Goal: Information Seeking & Learning: Find specific fact

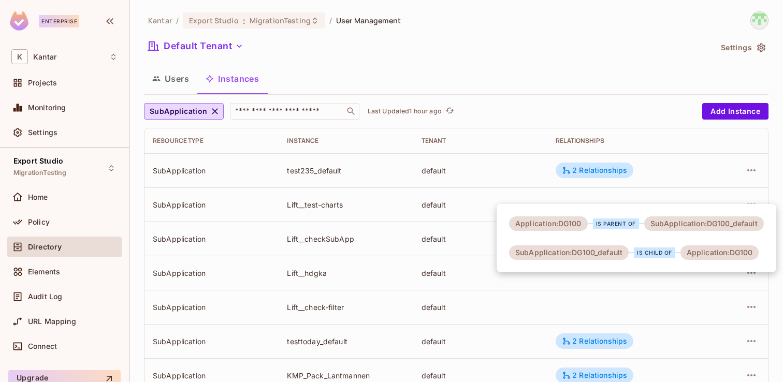
scroll to position [834, 0]
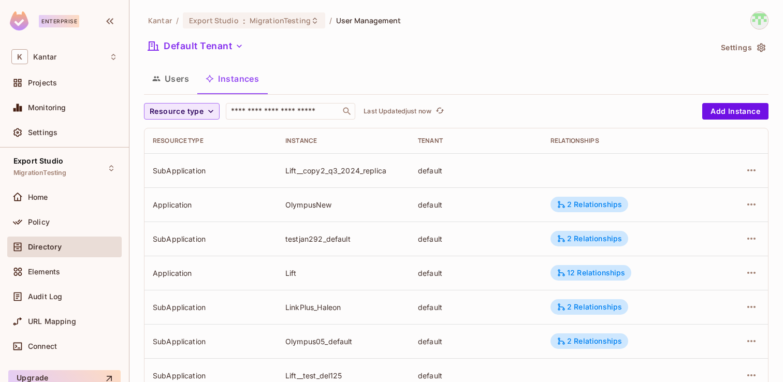
click at [183, 106] on span "Resource type" at bounding box center [177, 111] width 54 height 13
click at [185, 144] on li "Application" at bounding box center [178, 135] width 69 height 22
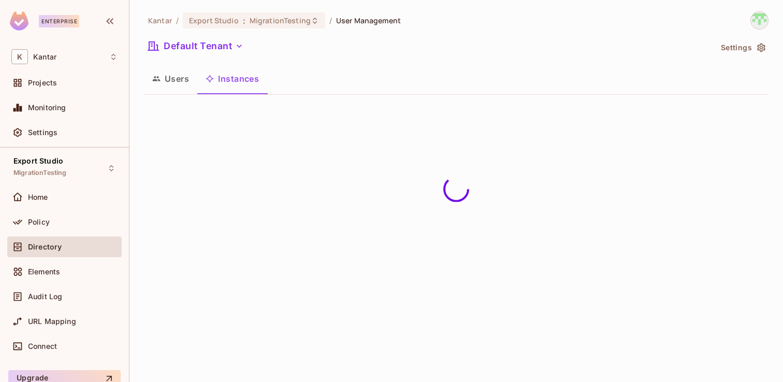
scroll to position [341, 0]
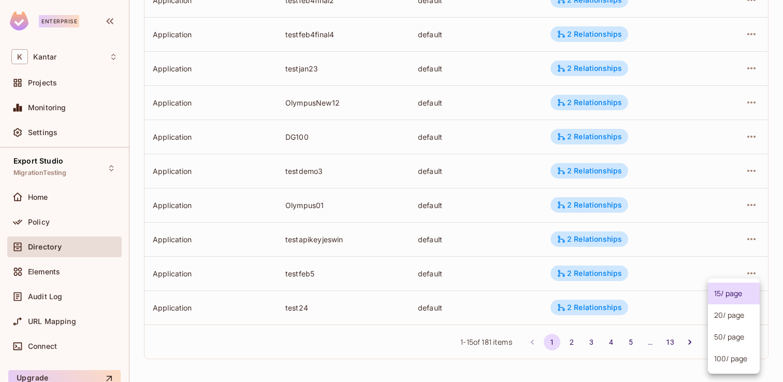
click at [720, 336] on body "Enterprise K Kantar Projects Monitoring Settings Export Studio MigrationTesting…" at bounding box center [391, 191] width 783 height 382
click at [722, 351] on li "100 / page" at bounding box center [734, 359] width 52 height 22
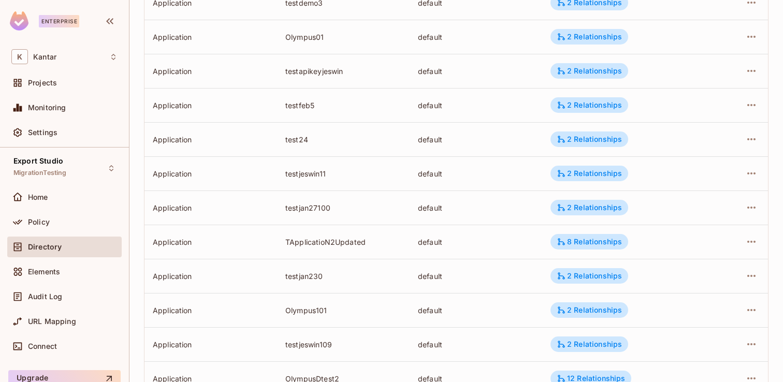
scroll to position [0, 0]
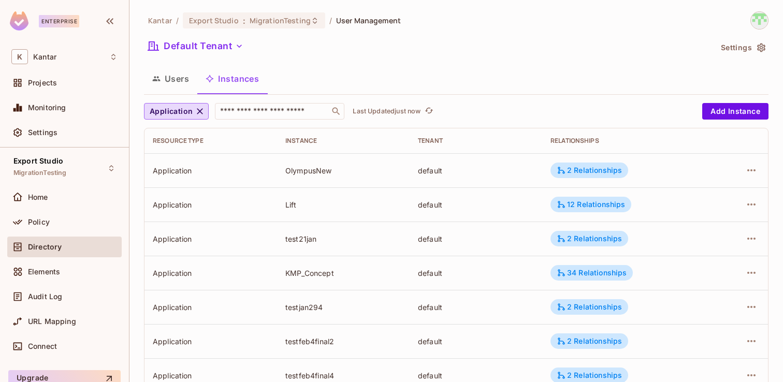
click at [507, 74] on div "Users Instances" at bounding box center [456, 79] width 625 height 26
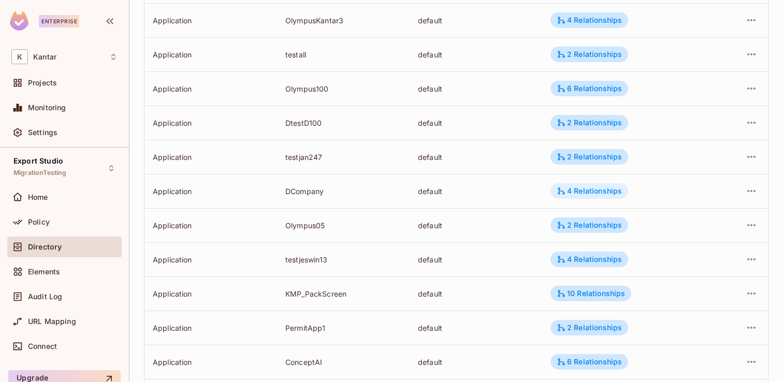
click at [573, 187] on div "4 Relationships" at bounding box center [589, 190] width 65 height 9
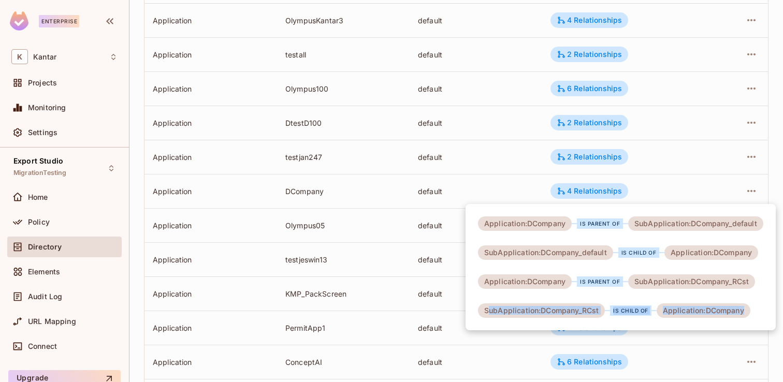
drag, startPoint x: 487, startPoint y: 312, endPoint x: 722, endPoint y: 324, distance: 236.0
click at [724, 325] on div "Application:DCompany is parent of SubApplication:DCompany_default SubApplicatio…" at bounding box center [621, 267] width 310 height 126
click at [588, 308] on div "SubApplication:DCompany_RCst" at bounding box center [541, 311] width 127 height 15
drag, startPoint x: 539, startPoint y: 312, endPoint x: 574, endPoint y: 311, distance: 35.2
click at [574, 311] on div "SubApplication:DCompany_RCst" at bounding box center [541, 311] width 127 height 15
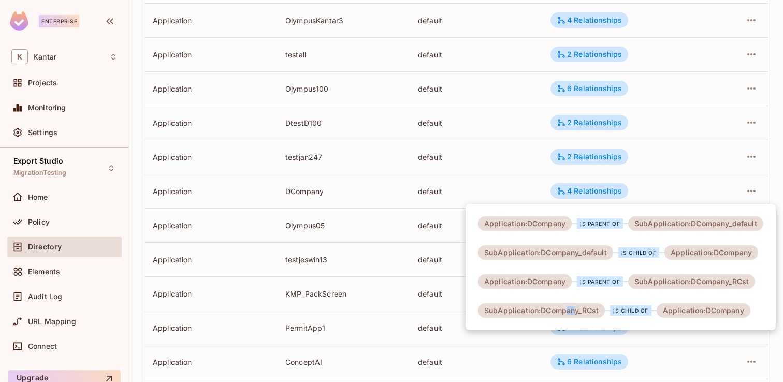
drag, startPoint x: 574, startPoint y: 311, endPoint x: 562, endPoint y: 311, distance: 11.9
click at [565, 311] on div "SubApplication:DCompany_RCst" at bounding box center [541, 311] width 127 height 15
drag, startPoint x: 541, startPoint y: 312, endPoint x: 573, endPoint y: 313, distance: 32.1
click at [573, 314] on div "SubApplication:DCompany_RCst" at bounding box center [541, 311] width 127 height 15
copy div "DCompan"
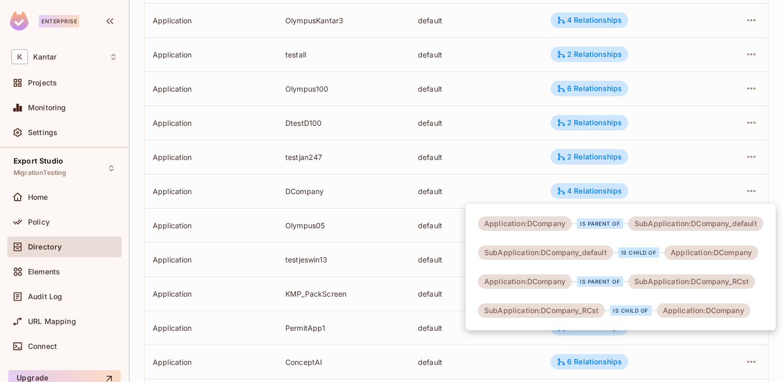
click at [560, 318] on div "Application:DCompany is parent of SubApplication:DCompany_default SubApplicatio…" at bounding box center [621, 267] width 310 height 126
click at [415, 272] on div at bounding box center [391, 191] width 783 height 382
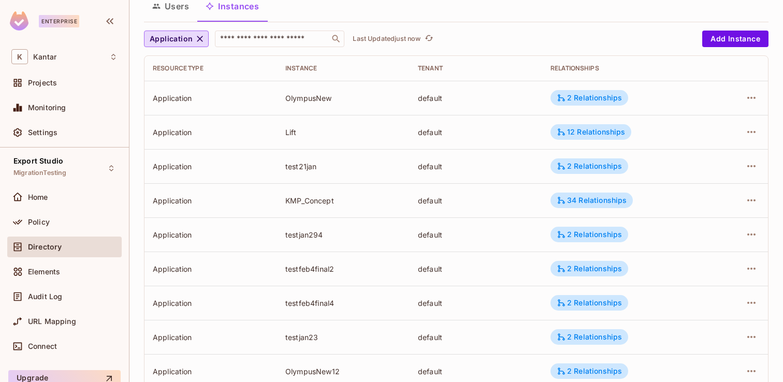
scroll to position [0, 0]
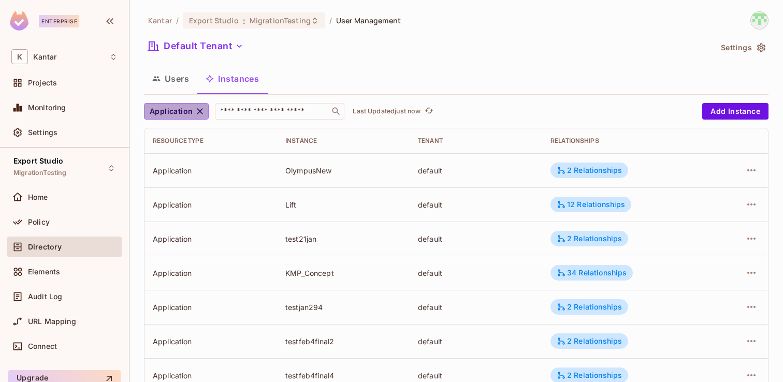
click at [201, 113] on icon "button" at bounding box center [200, 111] width 6 height 6
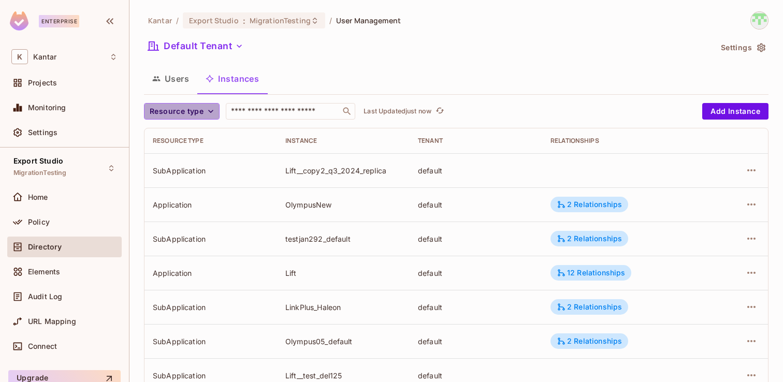
click at [206, 113] on icon "button" at bounding box center [211, 111] width 10 height 10
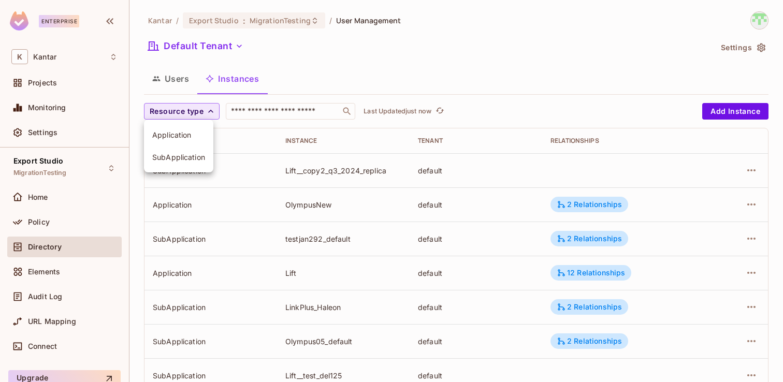
click at [190, 158] on span "SubApplication" at bounding box center [178, 157] width 53 height 10
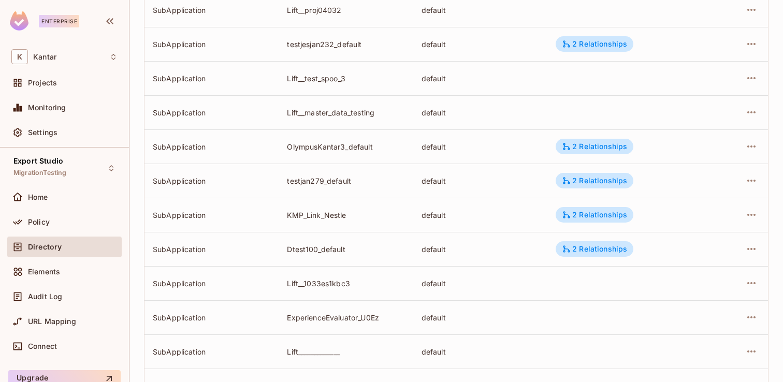
scroll to position [3247, 0]
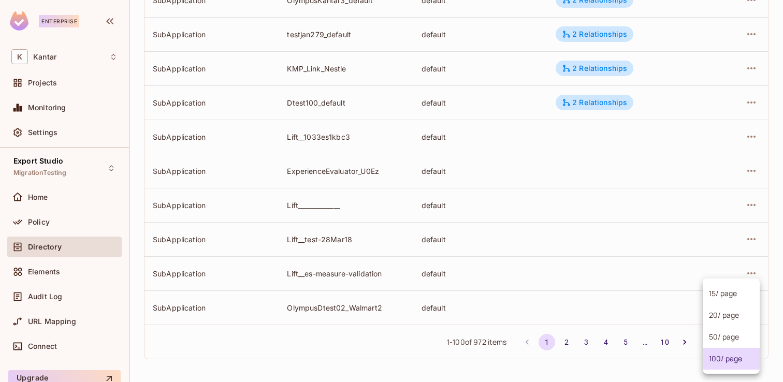
click at [719, 339] on body "Enterprise K Kantar Projects Monitoring Settings Export Studio MigrationTesting…" at bounding box center [391, 191] width 783 height 382
click at [717, 352] on li "100 / page" at bounding box center [731, 359] width 57 height 22
click at [568, 343] on button "2" at bounding box center [566, 342] width 17 height 17
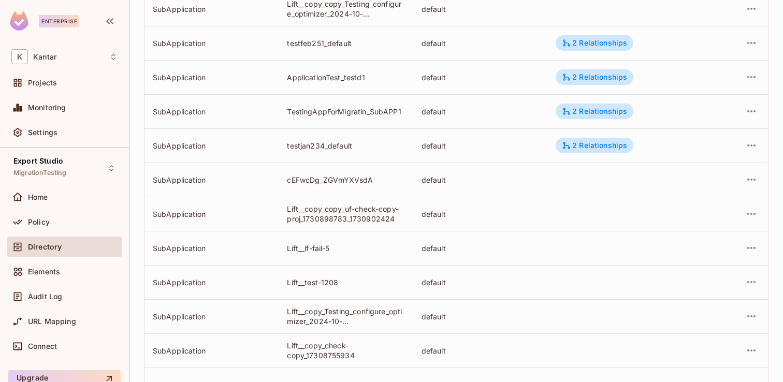
scroll to position [3124, 0]
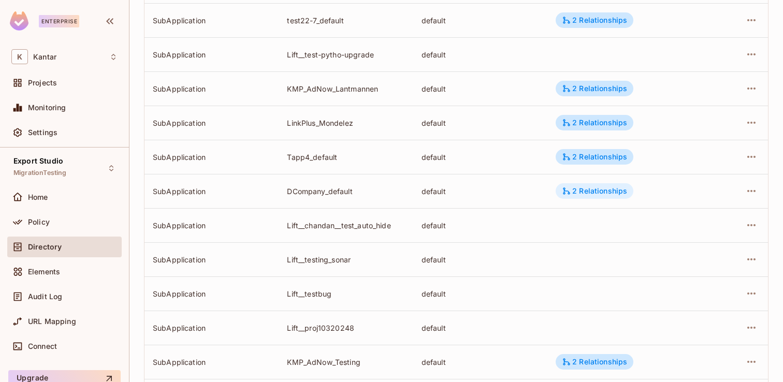
click at [595, 191] on div "2 Relationships" at bounding box center [594, 190] width 65 height 9
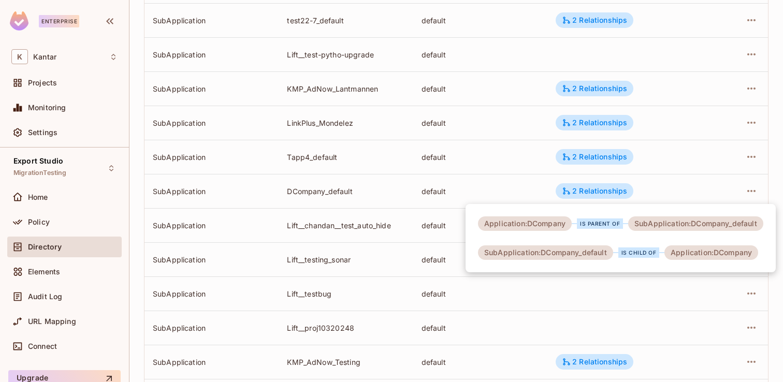
click at [489, 198] on div at bounding box center [391, 191] width 783 height 382
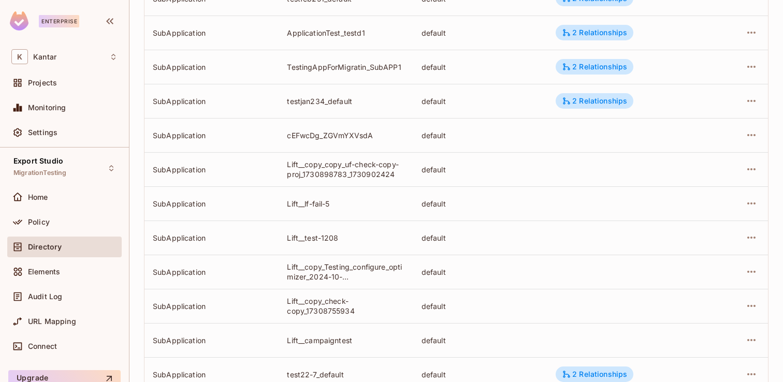
scroll to position [2619, 0]
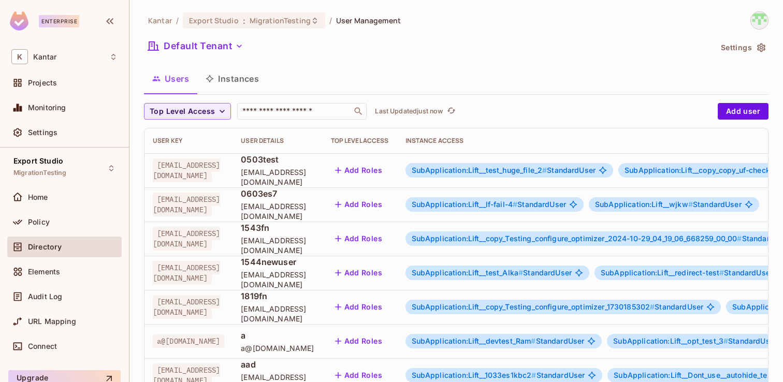
click at [256, 82] on button "Instances" at bounding box center [232, 79] width 70 height 26
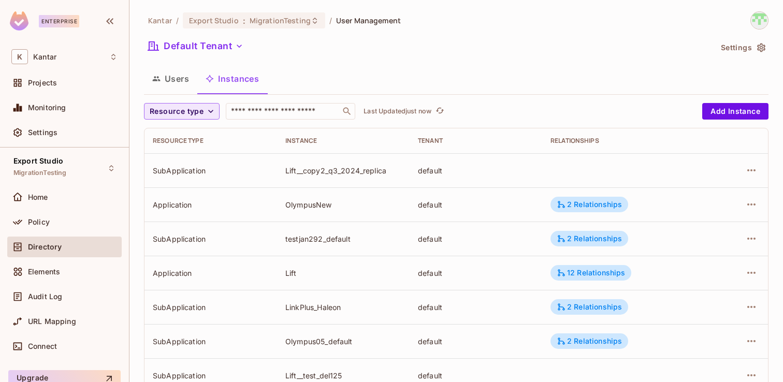
click at [199, 111] on span "Resource type" at bounding box center [177, 111] width 54 height 13
click at [192, 134] on span "Application" at bounding box center [178, 135] width 53 height 10
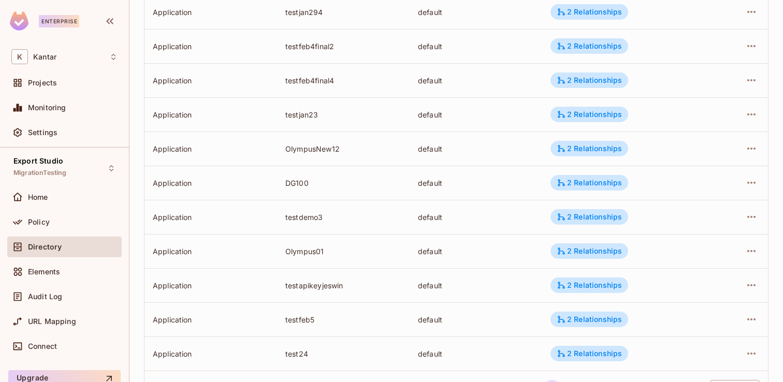
scroll to position [341, 0]
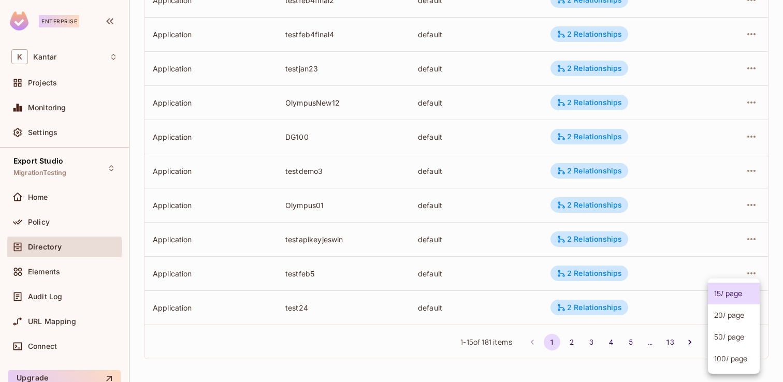
click at [729, 339] on body "Enterprise K Kantar Projects Monitoring Settings Export Studio MigrationTesting…" at bounding box center [391, 191] width 783 height 382
click at [727, 351] on li "100 / page" at bounding box center [734, 359] width 52 height 22
type input "***"
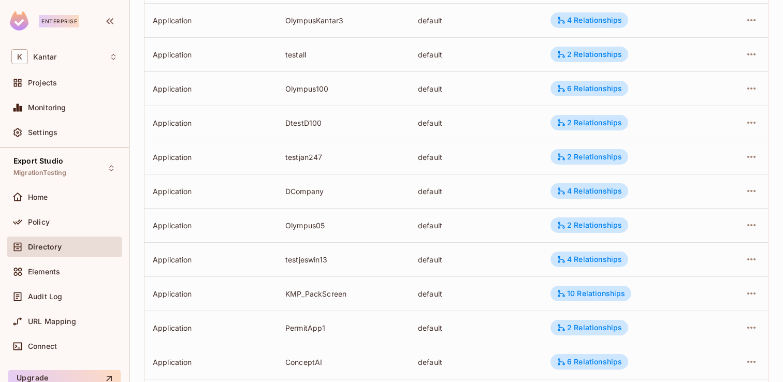
scroll to position [1140, 0]
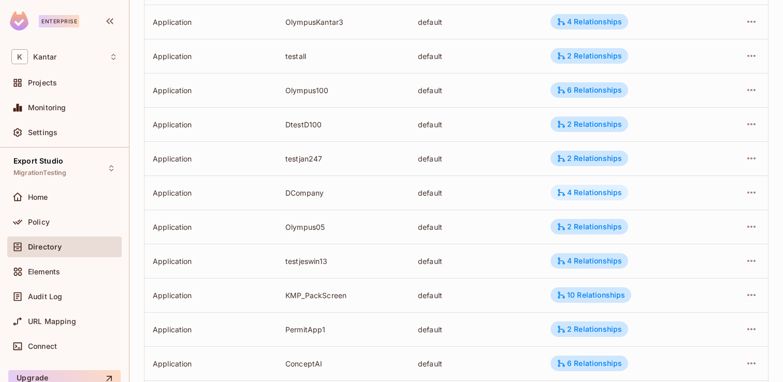
click at [578, 198] on div "4 Relationships" at bounding box center [590, 193] width 78 height 16
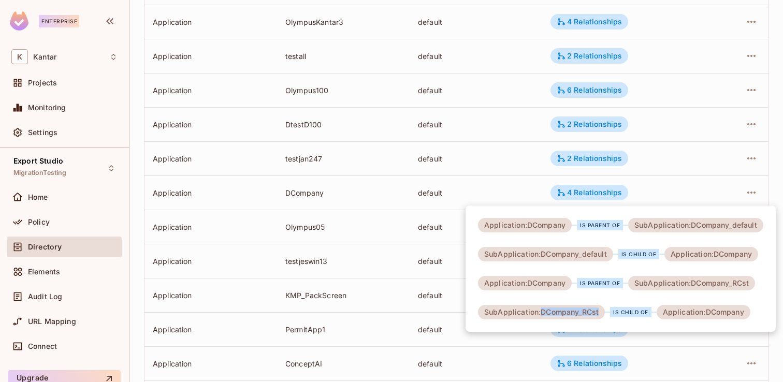
drag, startPoint x: 541, startPoint y: 313, endPoint x: 602, endPoint y: 315, distance: 61.1
click at [602, 315] on div "SubApplication:DCompany_RCst" at bounding box center [541, 312] width 127 height 15
copy div "DCompany_RCst"
click at [429, 152] on div at bounding box center [391, 191] width 783 height 382
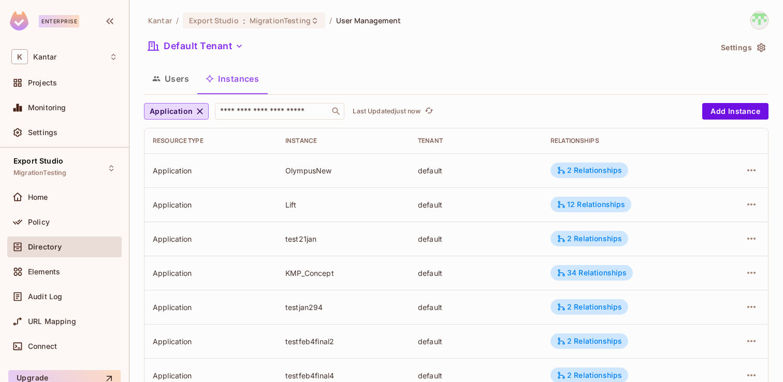
scroll to position [32, 0]
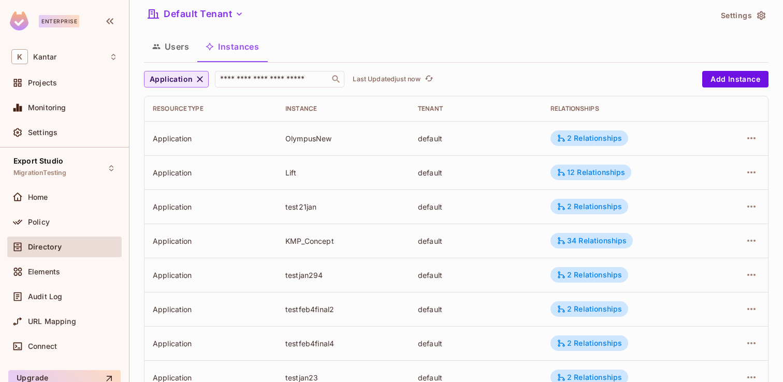
click at [203, 83] on icon "button" at bounding box center [200, 79] width 10 height 10
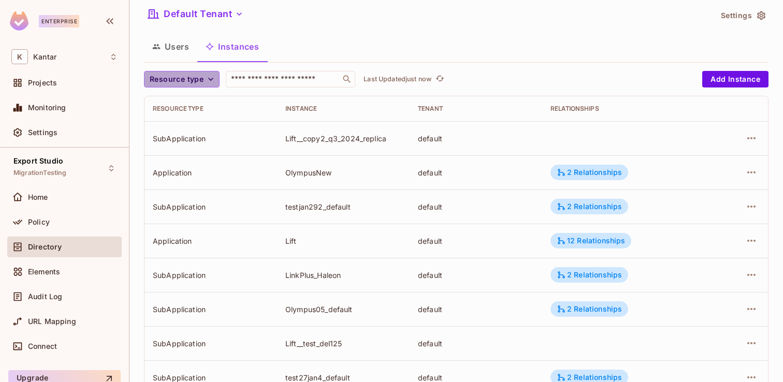
click at [182, 83] on span "Resource type" at bounding box center [177, 79] width 54 height 13
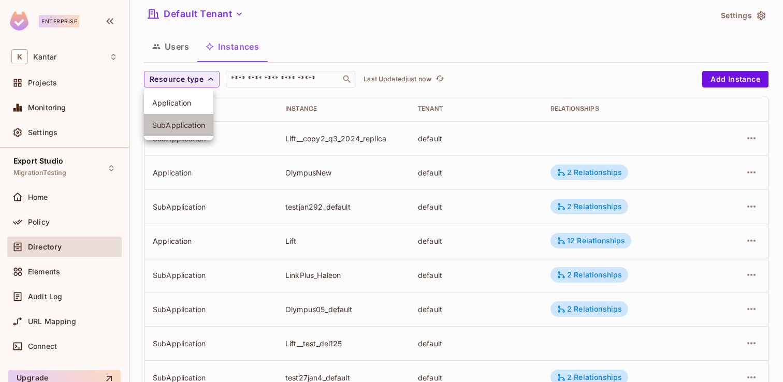
click at [180, 135] on li "SubApplication" at bounding box center [178, 125] width 69 height 22
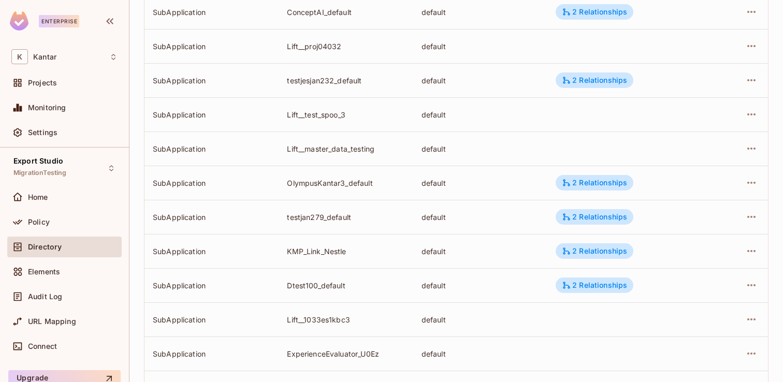
scroll to position [3247, 0]
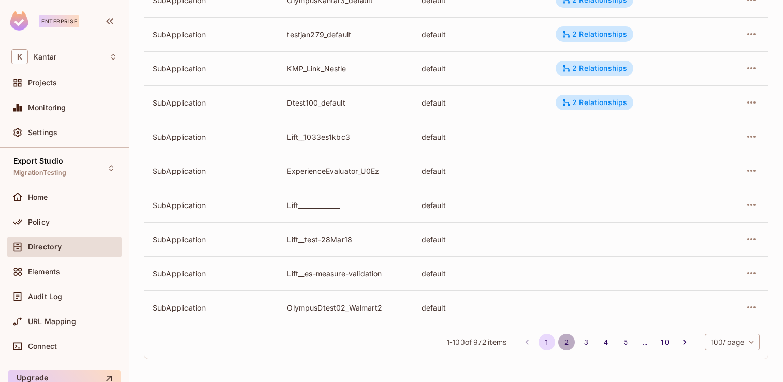
click at [569, 341] on button "2" at bounding box center [566, 342] width 17 height 17
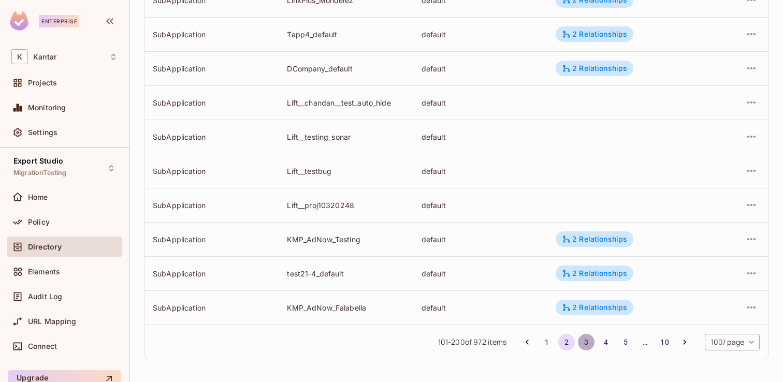
click at [580, 340] on button "3" at bounding box center [586, 342] width 17 height 17
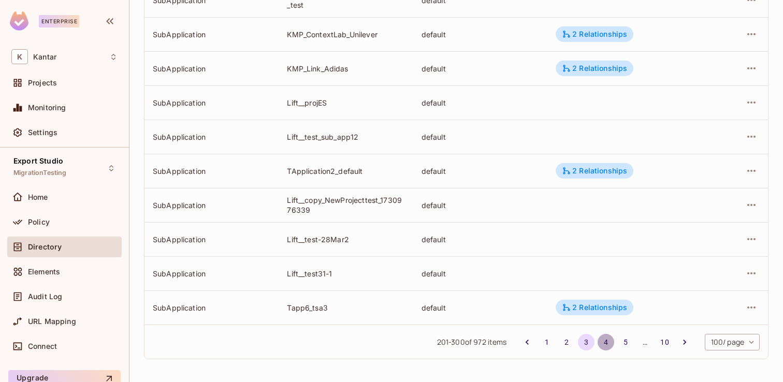
click at [604, 337] on button "4" at bounding box center [606, 342] width 17 height 17
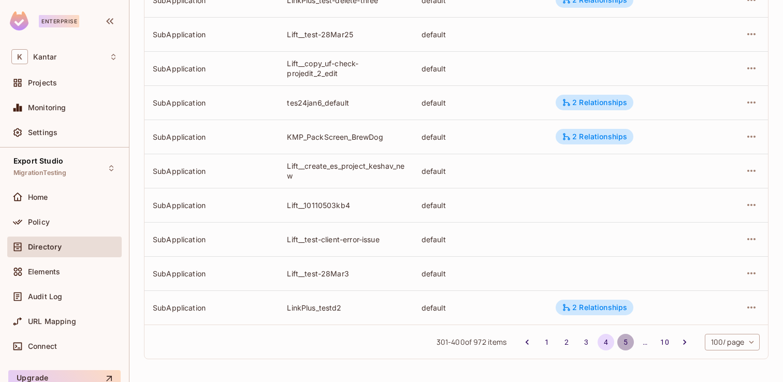
click at [619, 337] on button "5" at bounding box center [625, 342] width 17 height 17
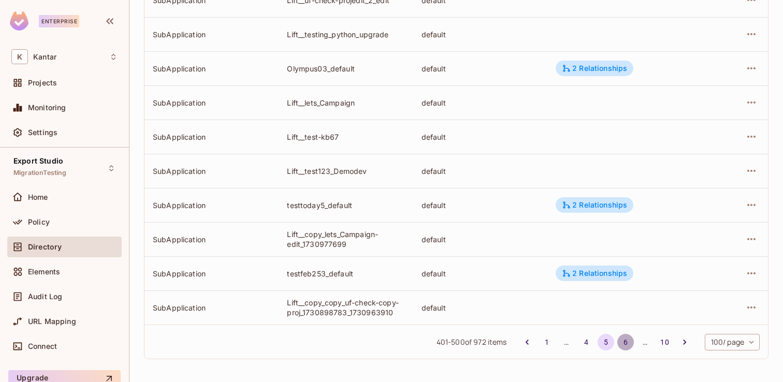
click at [624, 341] on button "6" at bounding box center [625, 342] width 17 height 17
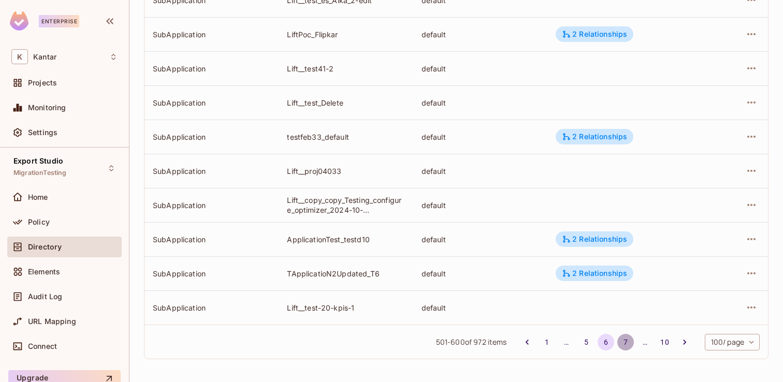
click at [626, 344] on button "7" at bounding box center [625, 342] width 17 height 17
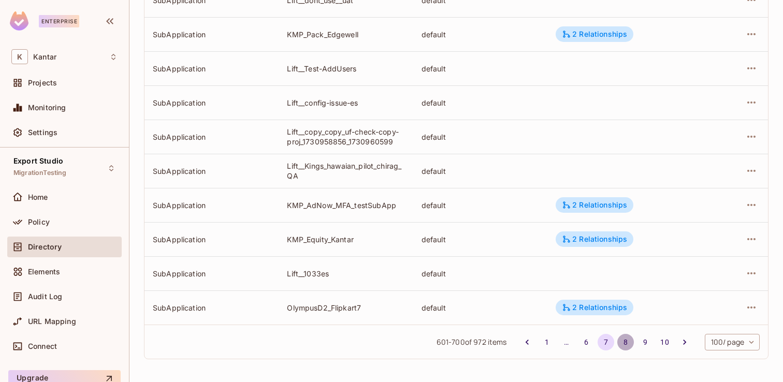
click at [623, 349] on button "8" at bounding box center [625, 342] width 17 height 17
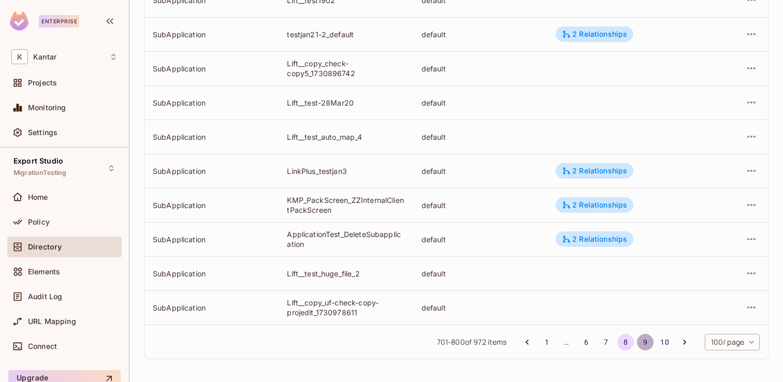
click at [642, 343] on button "9" at bounding box center [645, 342] width 17 height 17
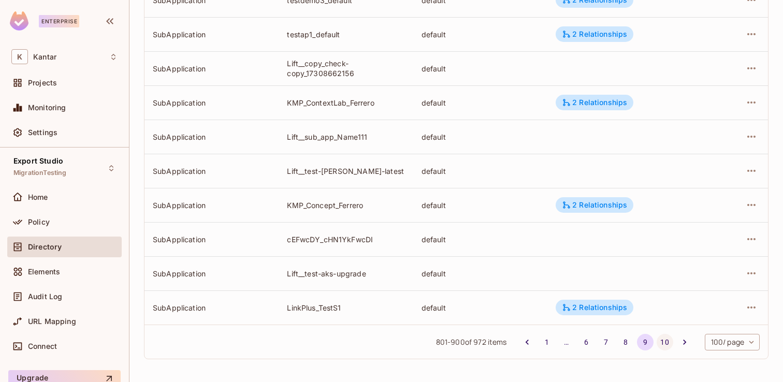
click at [667, 344] on button "10" at bounding box center [665, 342] width 17 height 17
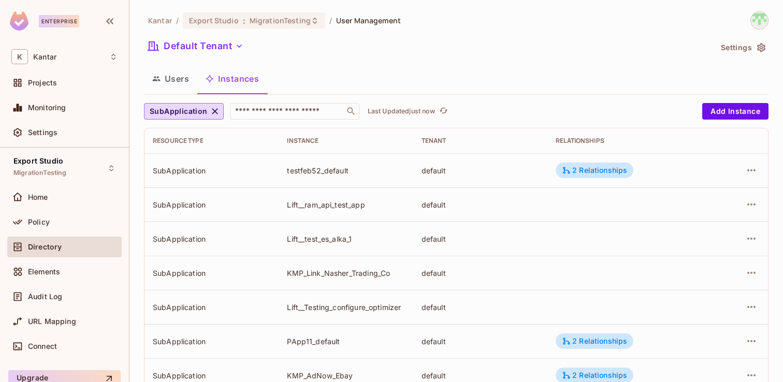
scroll to position [1586, 0]
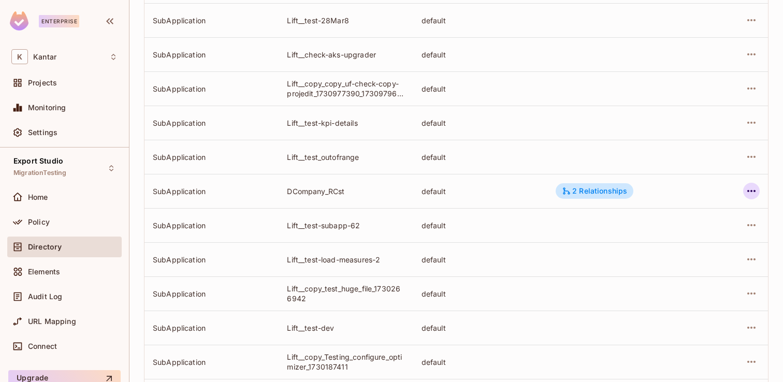
click at [758, 191] on button "button" at bounding box center [751, 191] width 17 height 17
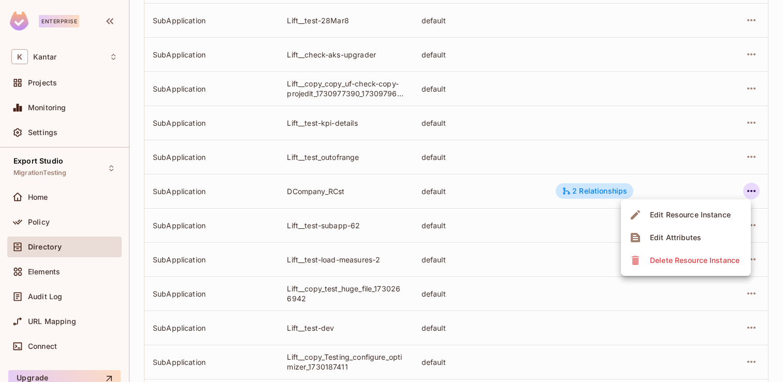
click at [704, 234] on li "Edit Attributes" at bounding box center [686, 237] width 130 height 23
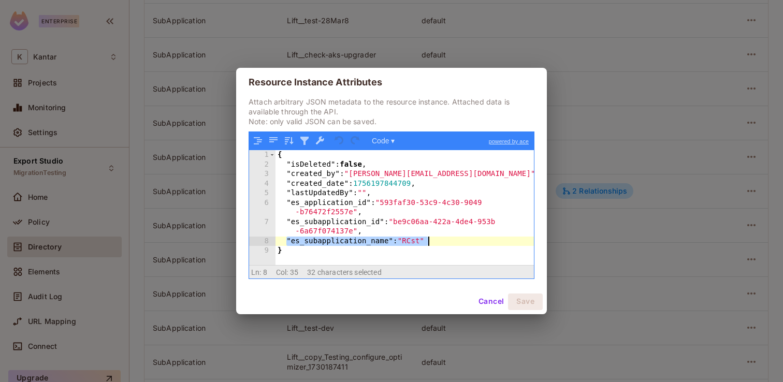
drag, startPoint x: 287, startPoint y: 242, endPoint x: 439, endPoint y: 243, distance: 151.8
click at [439, 243] on div "{ "isDeleted" : false , "created_by" : "devesh.kumar@kantar.com" , "created_dat…" at bounding box center [405, 217] width 258 height 134
click at [332, 241] on div "{ "isDeleted" : false , "created_by" : "devesh.kumar@kantar.com" , "created_dat…" at bounding box center [405, 217] width 258 height 134
drag, startPoint x: 292, startPoint y: 243, endPoint x: 387, endPoint y: 246, distance: 95.9
click at [387, 246] on div "{ "isDeleted" : false , "created_by" : "devesh.kumar@kantar.com" , "created_dat…" at bounding box center [405, 217] width 258 height 134
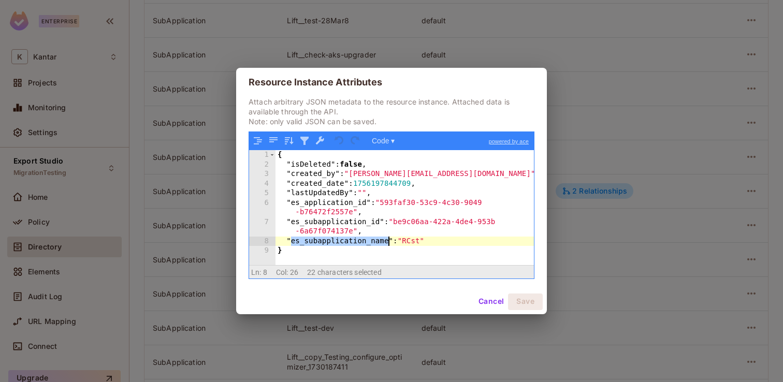
click at [485, 298] on button "Cancel" at bounding box center [491, 302] width 34 height 17
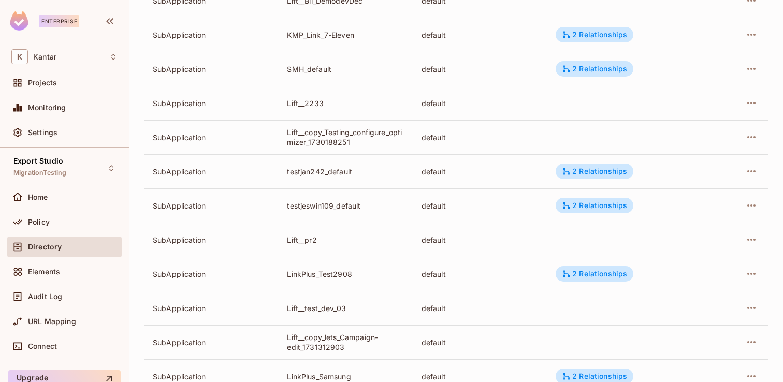
scroll to position [956, 0]
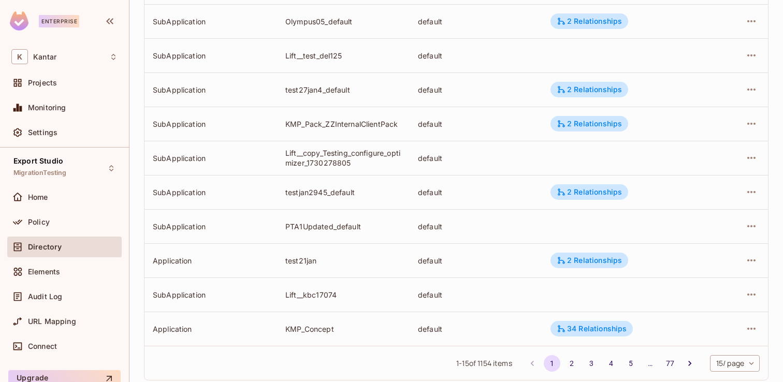
scroll to position [341, 0]
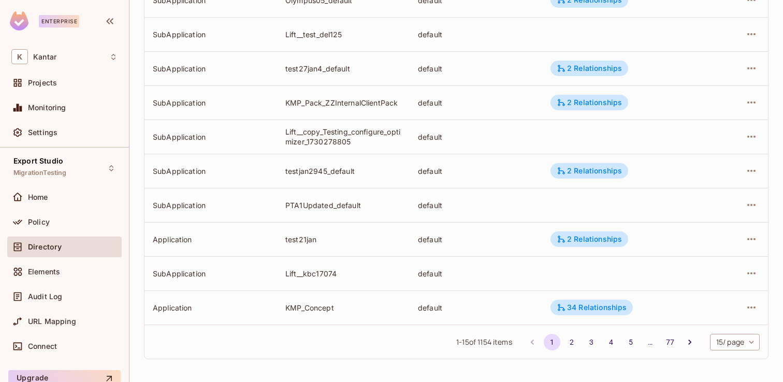
click at [733, 348] on body "Enterprise K Kantar Projects Monitoring Settings Export Studio MigrationTesting…" at bounding box center [391, 191] width 783 height 382
click at [733, 365] on li "100 / page" at bounding box center [734, 359] width 52 height 22
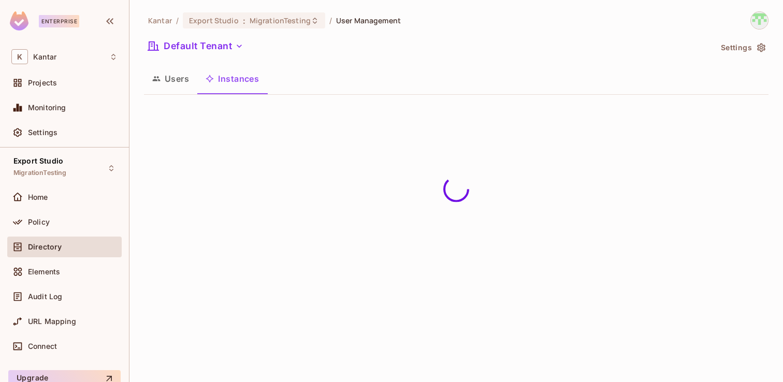
scroll to position [0, 0]
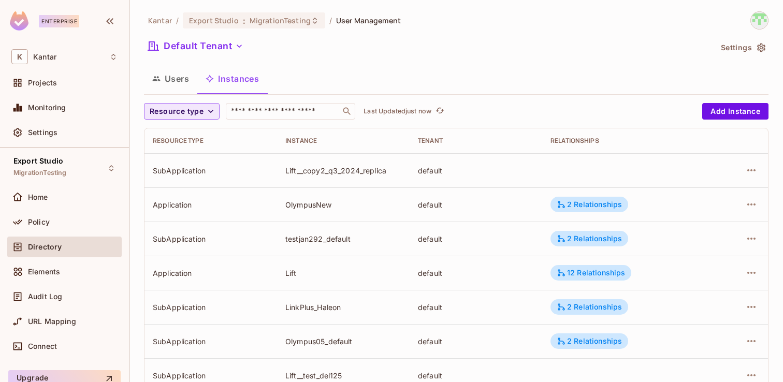
click at [210, 118] on button "Resource type" at bounding box center [182, 111] width 76 height 17
click at [195, 146] on ul "Application SubApplication" at bounding box center [178, 146] width 69 height 53
click at [193, 155] on span "SubApplication" at bounding box center [178, 157] width 53 height 10
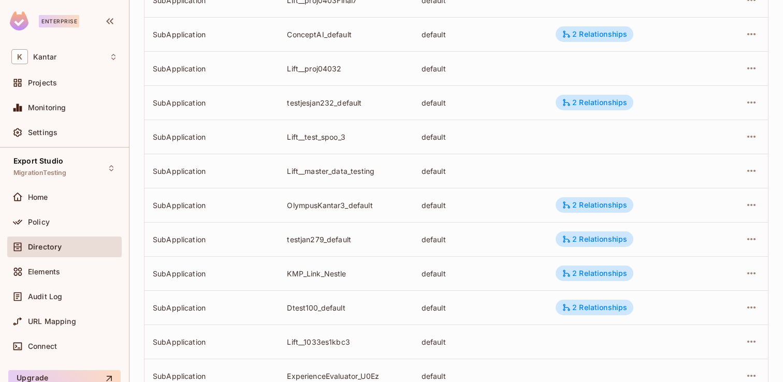
scroll to position [3247, 0]
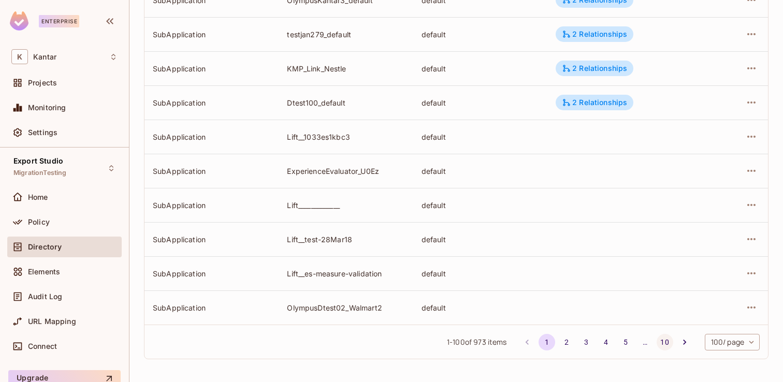
click at [663, 340] on button "10" at bounding box center [665, 342] width 17 height 17
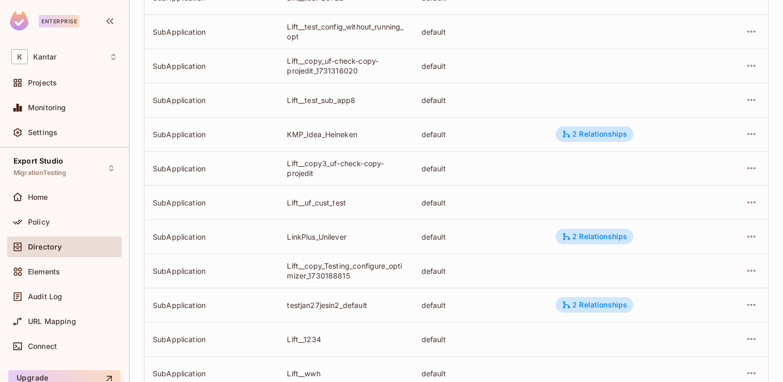
scroll to position [1620, 0]
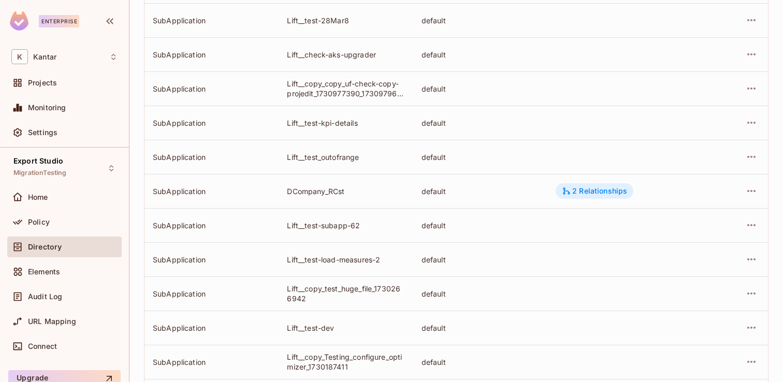
click at [577, 195] on div "2 Relationships" at bounding box center [594, 190] width 65 height 9
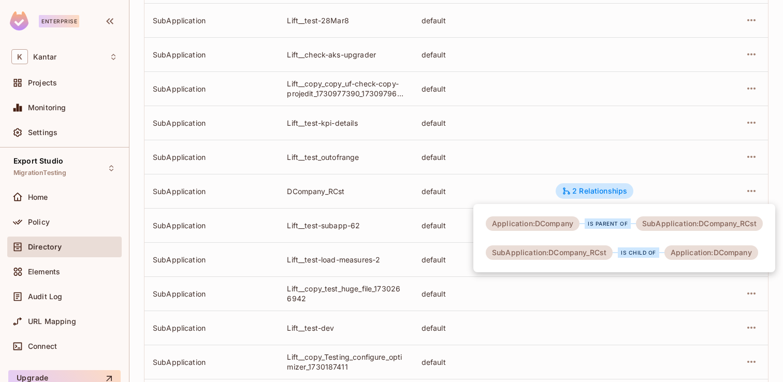
click at [469, 191] on div at bounding box center [391, 191] width 783 height 382
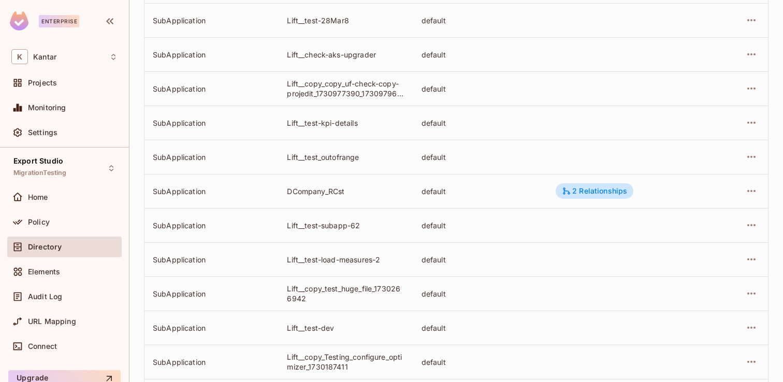
click at [304, 190] on div "DCompany_RCst" at bounding box center [346, 191] width 118 height 10
click at [329, 190] on div "DCompany_RCst" at bounding box center [346, 191] width 118 height 10
drag, startPoint x: 327, startPoint y: 191, endPoint x: 306, endPoint y: 191, distance: 21.2
click at [306, 191] on div "DCompany_RCst" at bounding box center [346, 191] width 118 height 10
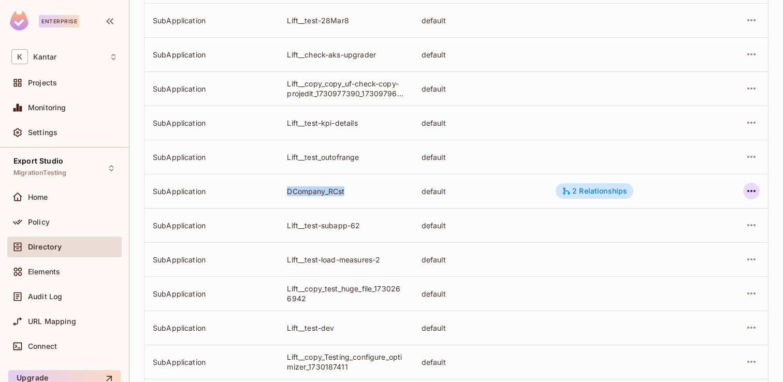
click at [756, 191] on icon "button" at bounding box center [751, 191] width 12 height 12
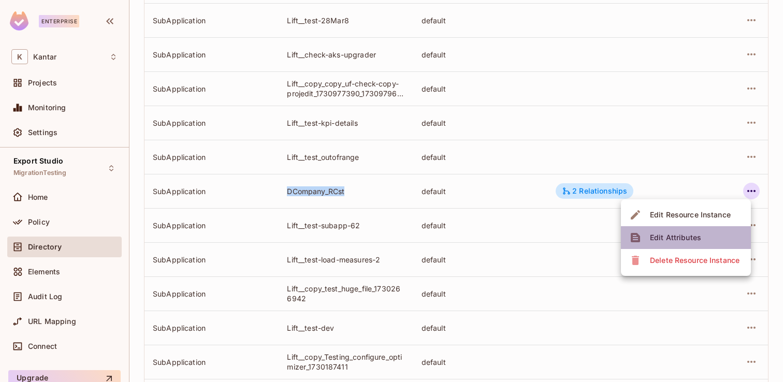
click at [709, 232] on li "Edit Attributes" at bounding box center [686, 237] width 130 height 23
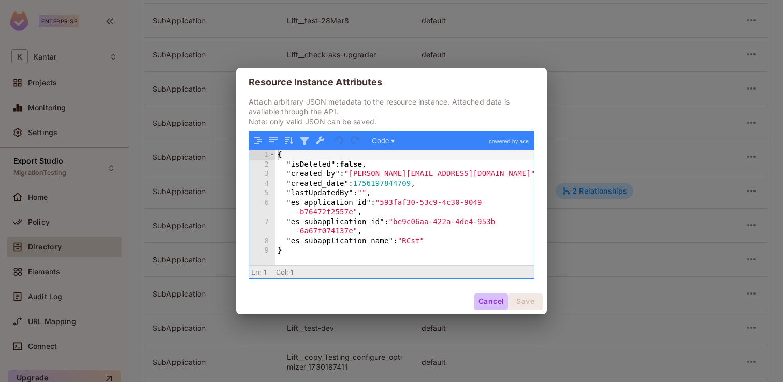
click at [489, 301] on button "Cancel" at bounding box center [491, 302] width 34 height 17
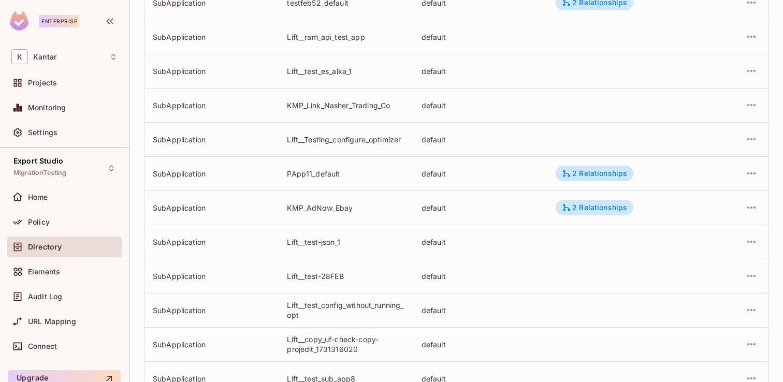
scroll to position [0, 0]
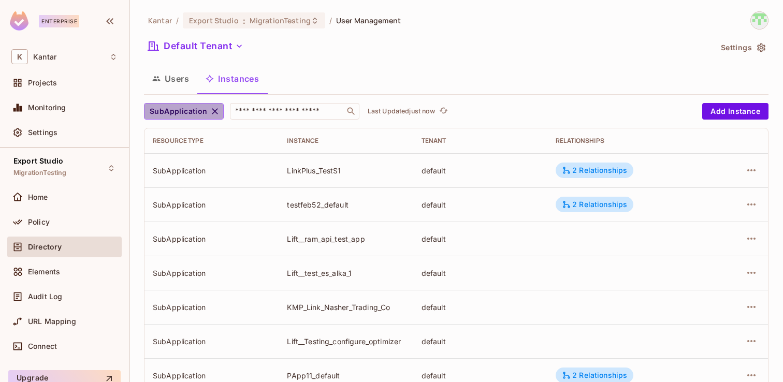
click at [202, 112] on span "SubApplication" at bounding box center [179, 111] width 58 height 13
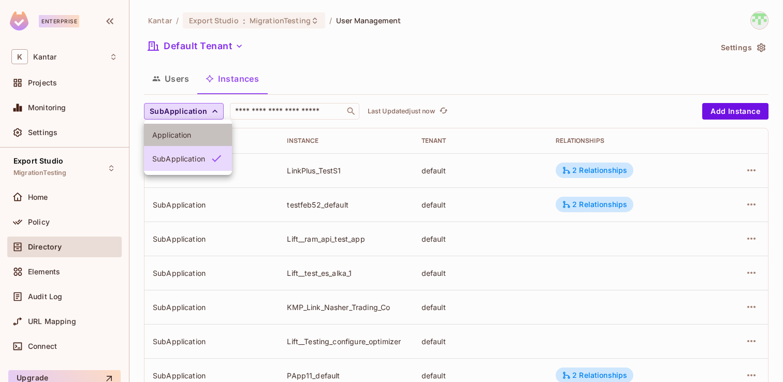
click at [195, 134] on span "Application" at bounding box center [187, 135] width 71 height 10
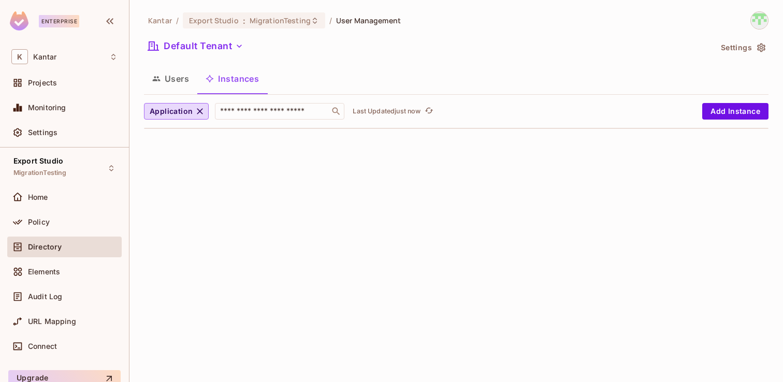
click at [171, 89] on button "Users" at bounding box center [170, 79] width 53 height 26
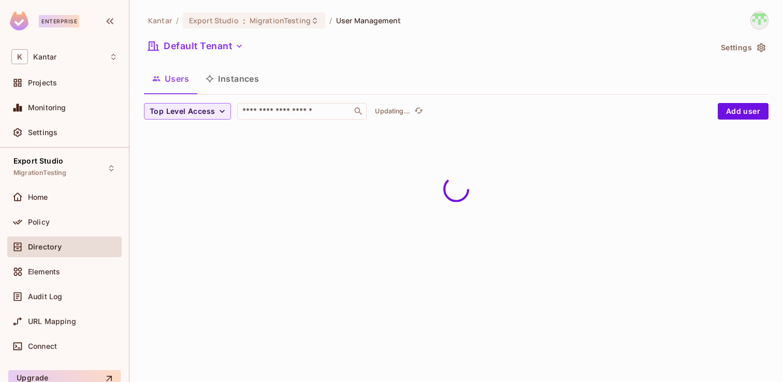
click at [233, 89] on button "Instances" at bounding box center [232, 79] width 70 height 26
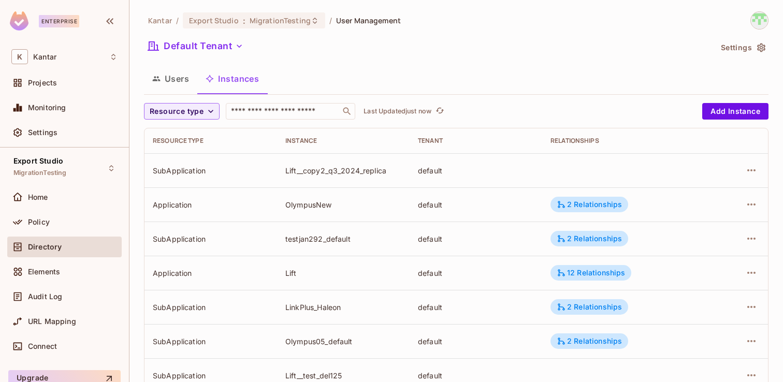
click at [193, 116] on span "Resource type" at bounding box center [177, 111] width 54 height 13
click at [190, 135] on span "Application" at bounding box center [178, 135] width 53 height 10
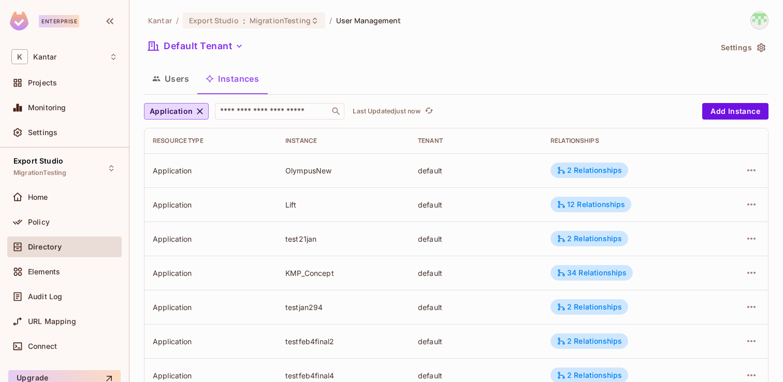
scroll to position [341, 0]
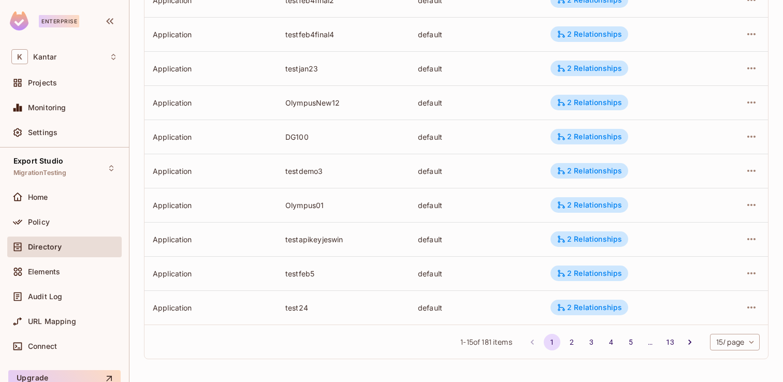
click at [732, 341] on body "Enterprise K Kantar Projects Monitoring Settings Export Studio MigrationTesting…" at bounding box center [391, 191] width 783 height 382
click at [727, 355] on li "100 / page" at bounding box center [734, 359] width 52 height 22
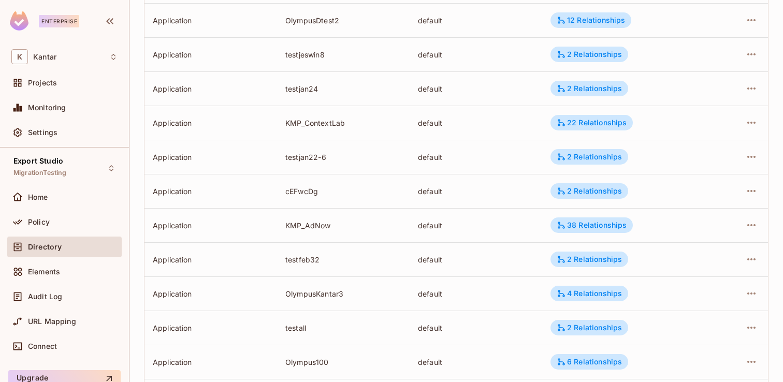
scroll to position [1141, 0]
click at [586, 195] on div "6 Relationships" at bounding box center [589, 190] width 65 height 9
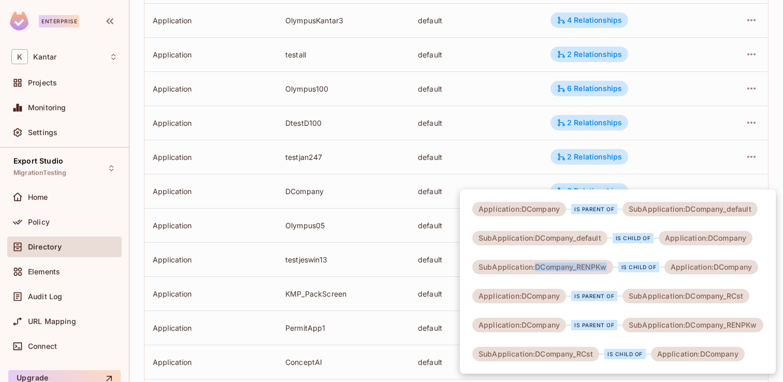
drag, startPoint x: 536, startPoint y: 269, endPoint x: 606, endPoint y: 269, distance: 70.4
click at [606, 269] on div "SubApplication:DCompany_RENPKw" at bounding box center [542, 267] width 141 height 15
copy div "DCompany_RENPKw"
click at [408, 206] on div at bounding box center [391, 191] width 783 height 382
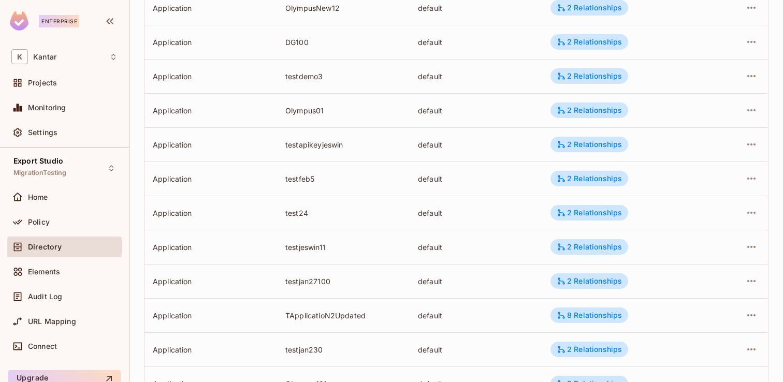
scroll to position [0, 0]
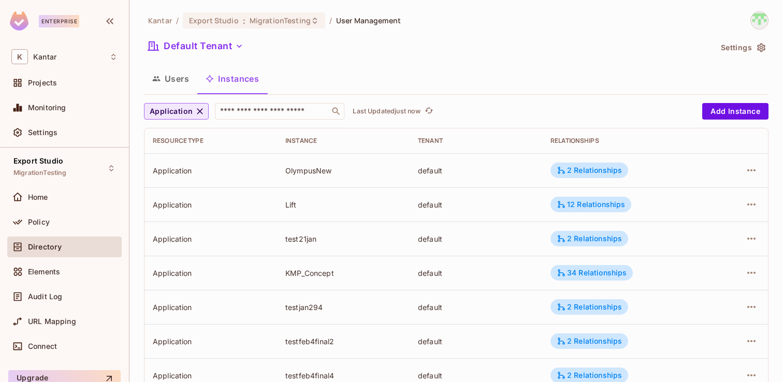
click at [203, 113] on icon "button" at bounding box center [200, 111] width 10 height 10
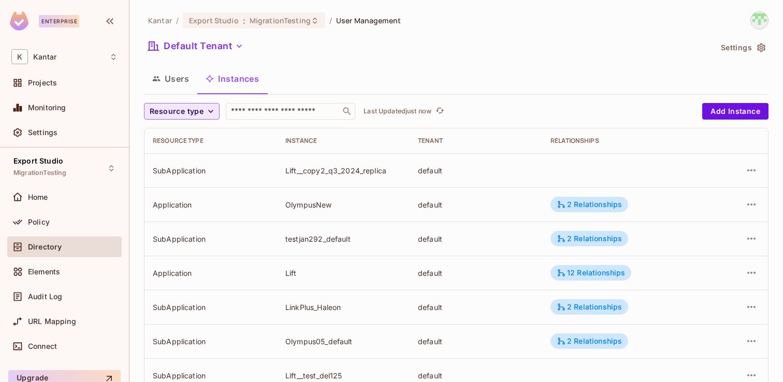
click at [185, 113] on span "Resource type" at bounding box center [177, 111] width 54 height 13
click at [184, 155] on span "SubApplication" at bounding box center [178, 157] width 53 height 10
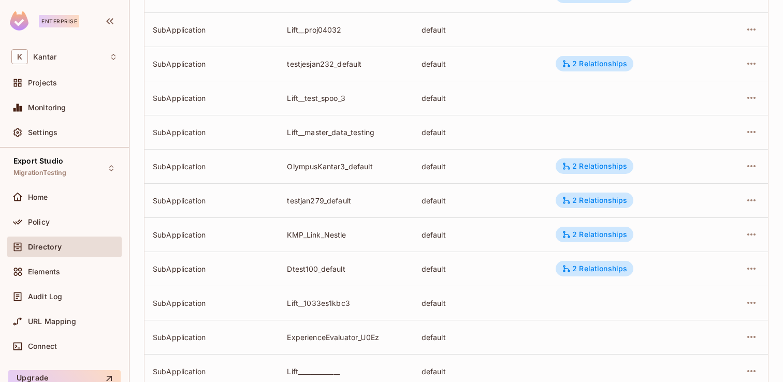
scroll to position [3247, 0]
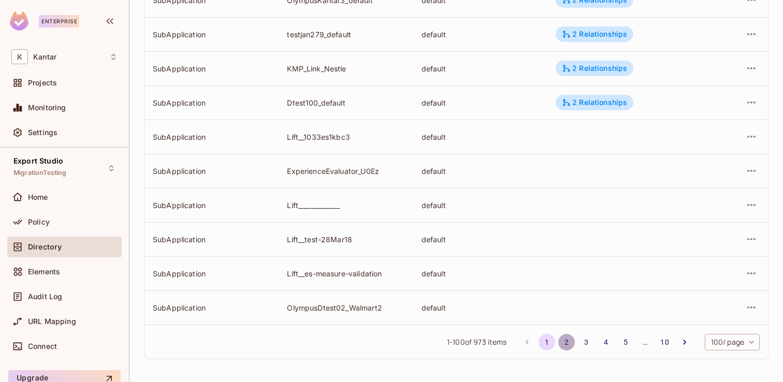
click at [560, 339] on button "2" at bounding box center [566, 342] width 17 height 17
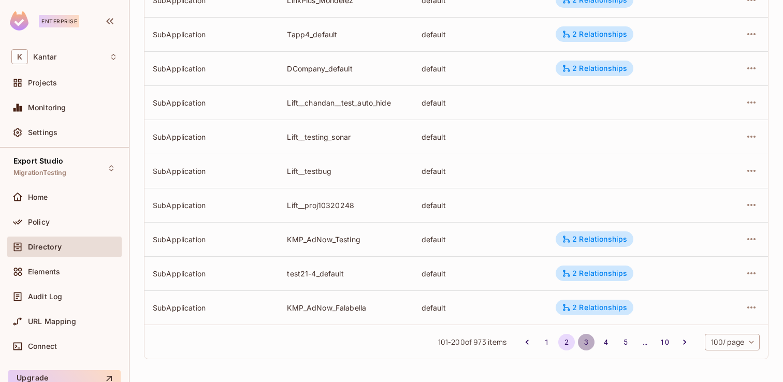
click at [581, 342] on button "3" at bounding box center [586, 342] width 17 height 17
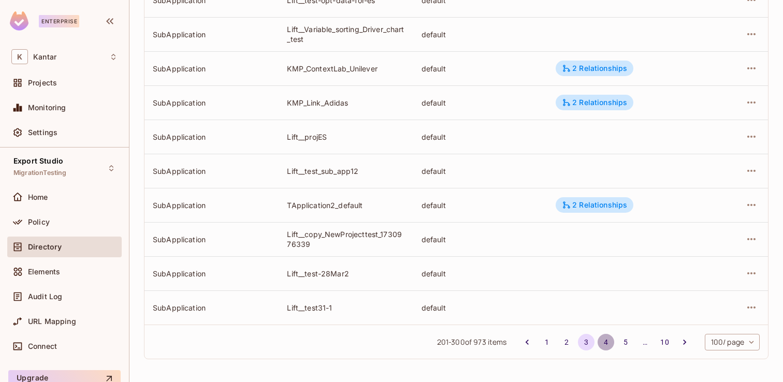
click at [603, 345] on button "4" at bounding box center [606, 342] width 17 height 17
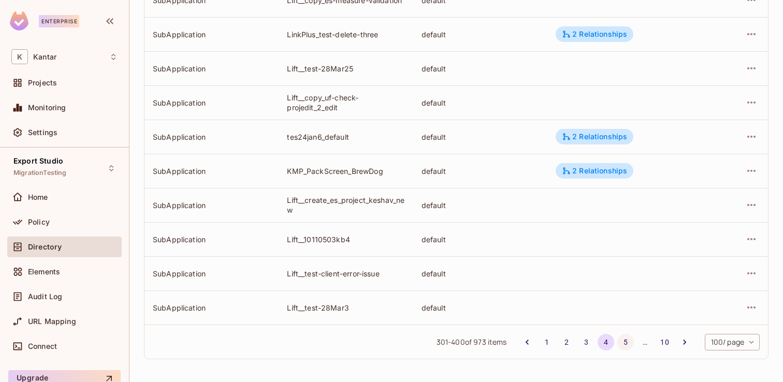
click at [624, 340] on button "5" at bounding box center [625, 342] width 17 height 17
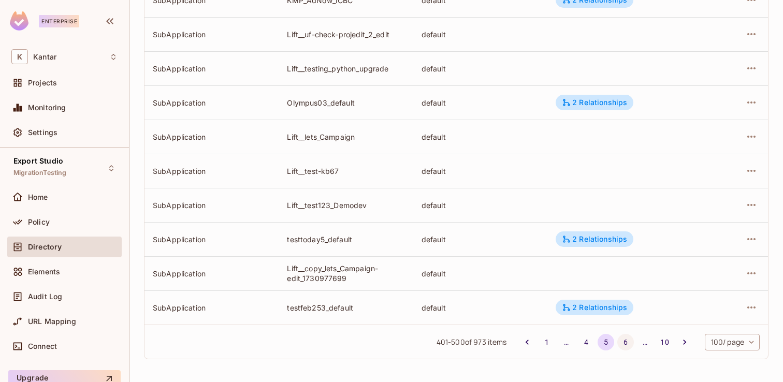
click at [624, 341] on button "6" at bounding box center [625, 342] width 17 height 17
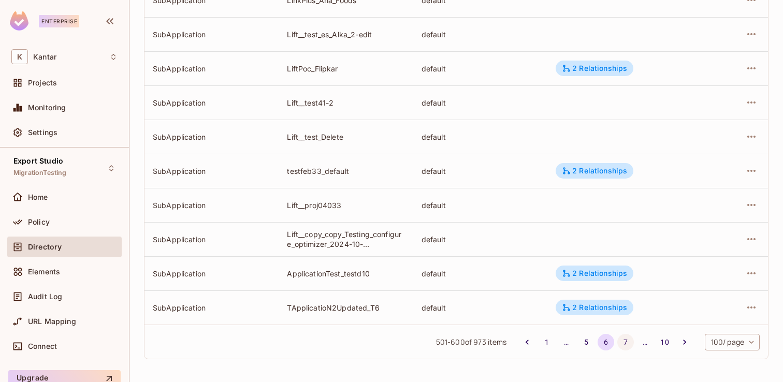
click at [626, 345] on button "7" at bounding box center [625, 342] width 17 height 17
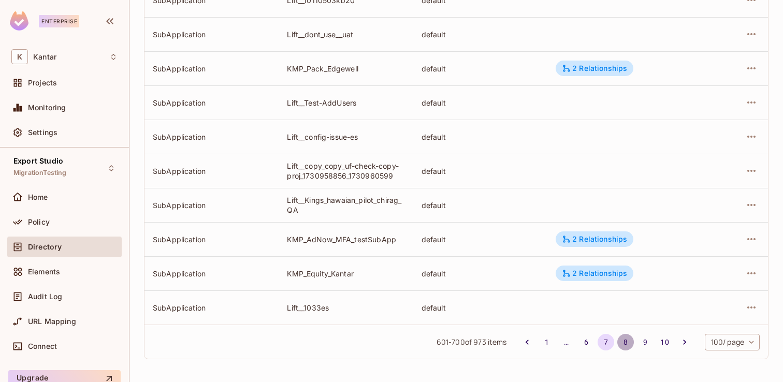
click at [625, 339] on button "8" at bounding box center [625, 342] width 17 height 17
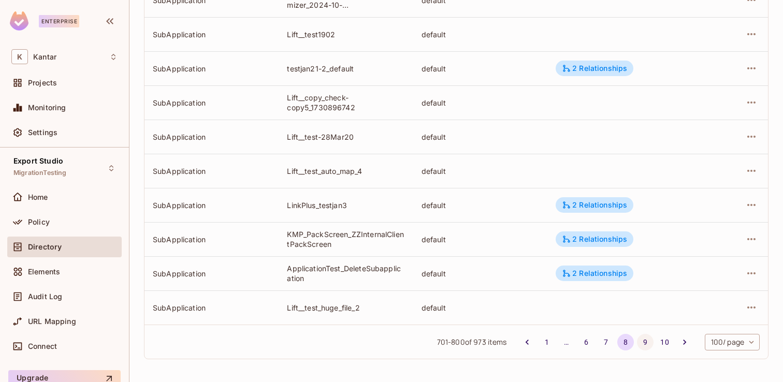
click at [645, 347] on button "9" at bounding box center [645, 342] width 17 height 17
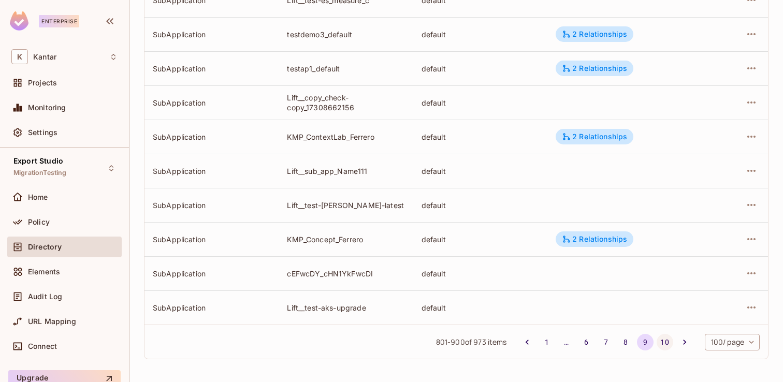
click at [659, 343] on button "10" at bounding box center [665, 342] width 17 height 17
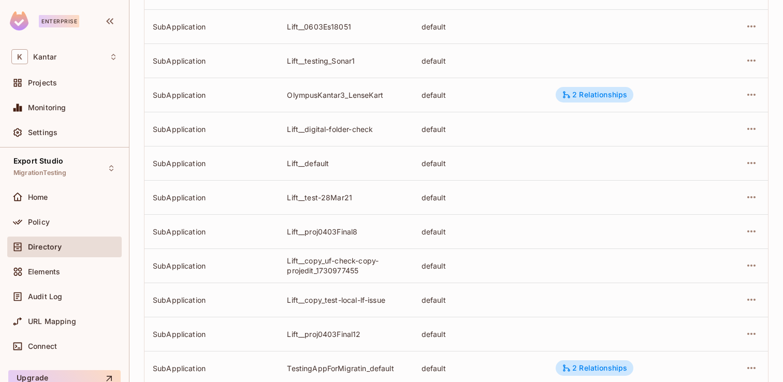
scroll to position [2100, 0]
